Goal: Book appointment/travel/reservation

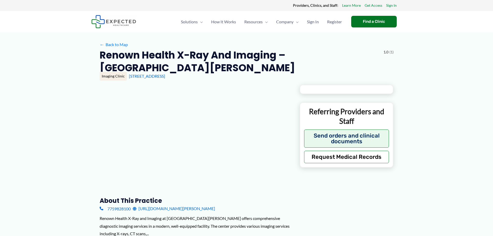
type input "**********"
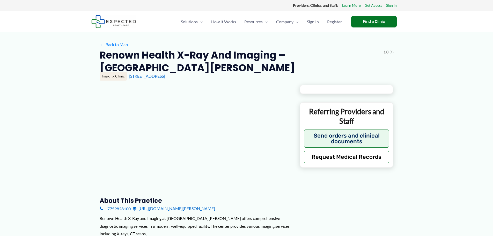
type input "**********"
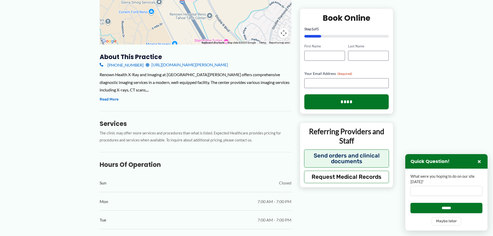
scroll to position [142, 0]
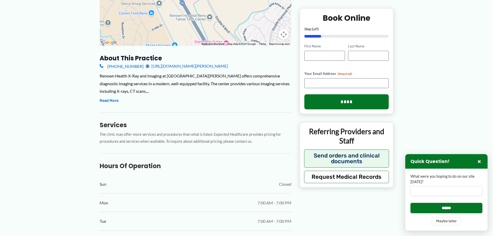
click at [166, 66] on link "[URL][DOMAIN_NAME][PERSON_NAME]" at bounding box center [187, 66] width 82 height 8
